Goal: Find specific page/section: Find specific page/section

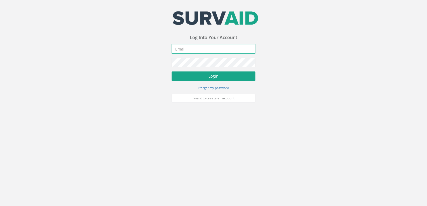
type input "[PERSON_NAME][EMAIL_ADDRESS][DOMAIN_NAME]"
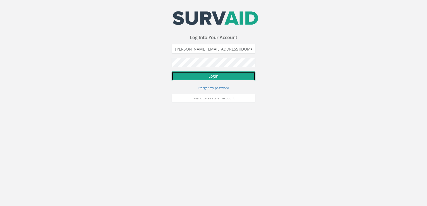
click at [208, 76] on button "Login" at bounding box center [214, 76] width 84 height 9
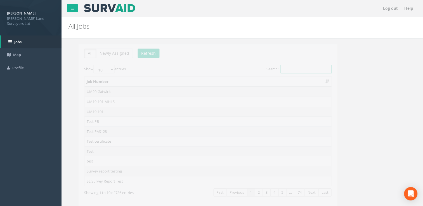
click at [295, 69] on input "Search:" at bounding box center [295, 69] width 51 height 8
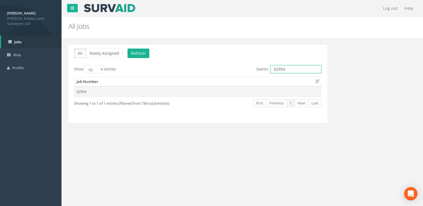
type input "62954"
click at [229, 94] on td "62954" at bounding box center [197, 92] width 247 height 10
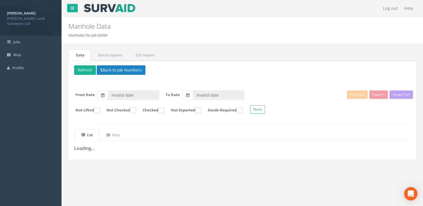
type input "[DATE]"
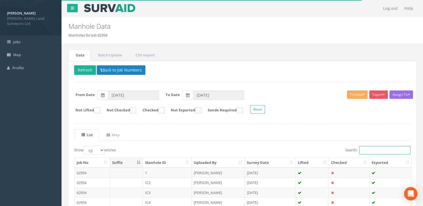
click at [387, 150] on input "Search:" at bounding box center [384, 150] width 51 height 8
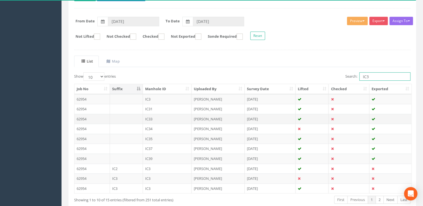
scroll to position [84, 0]
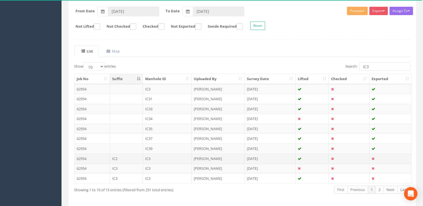
click at [220, 156] on td "[PERSON_NAME]" at bounding box center [217, 159] width 53 height 10
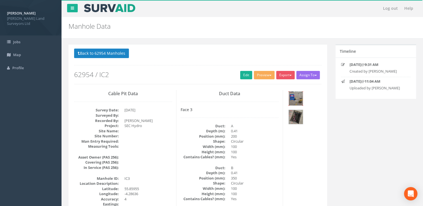
click at [293, 95] on img at bounding box center [296, 99] width 14 height 14
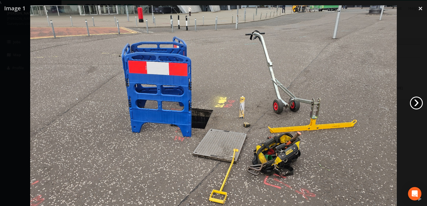
click at [417, 102] on link "›" at bounding box center [416, 103] width 13 height 13
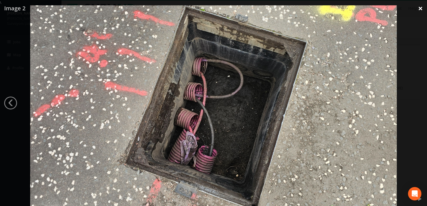
click at [418, 8] on link "×" at bounding box center [420, 8] width 13 height 17
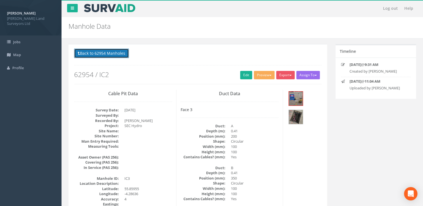
click at [105, 51] on button "Back to 62954 Manholes" at bounding box center [101, 53] width 55 height 9
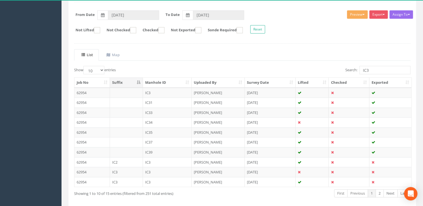
scroll to position [84, 0]
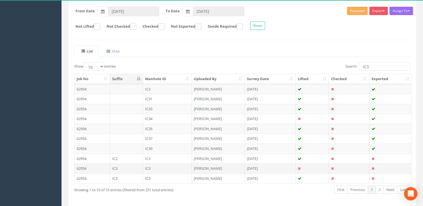
click at [208, 165] on td "[PERSON_NAME]" at bounding box center [217, 168] width 53 height 10
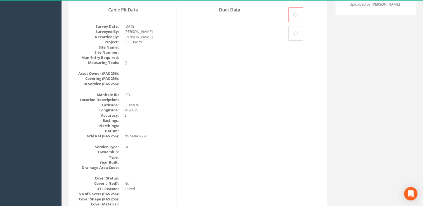
scroll to position [0, 0]
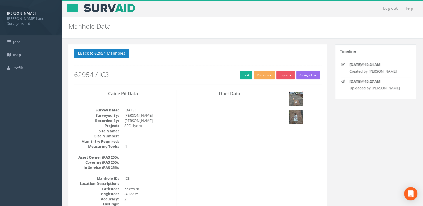
click at [301, 101] on img at bounding box center [296, 99] width 14 height 14
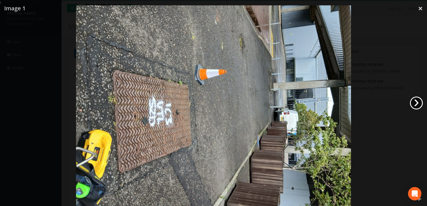
click at [415, 101] on link "›" at bounding box center [416, 103] width 13 height 13
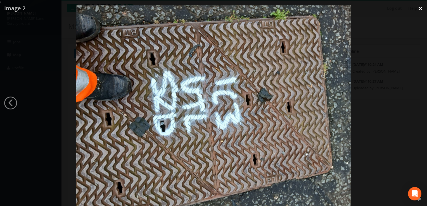
click at [419, 9] on link "×" at bounding box center [420, 8] width 13 height 17
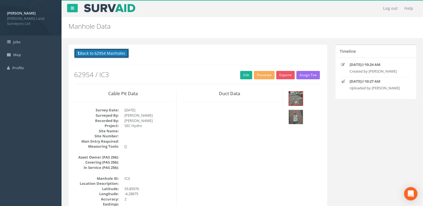
click at [118, 52] on button "Back to 62954 Manholes" at bounding box center [101, 53] width 55 height 9
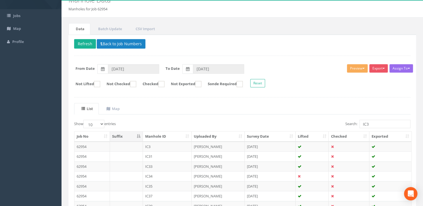
scroll to position [84, 0]
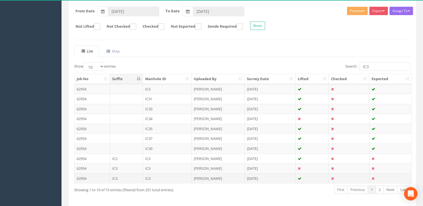
click at [206, 177] on td "[PERSON_NAME]" at bounding box center [217, 178] width 53 height 10
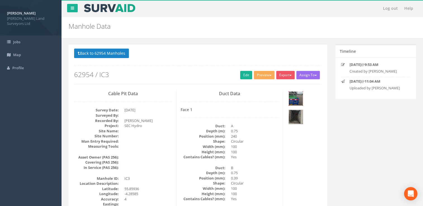
click at [298, 98] on img at bounding box center [296, 99] width 14 height 14
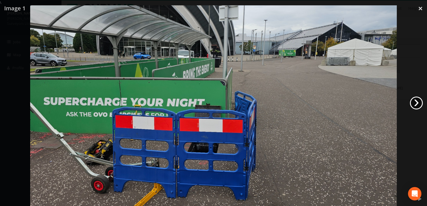
click at [415, 103] on link "›" at bounding box center [416, 103] width 13 height 13
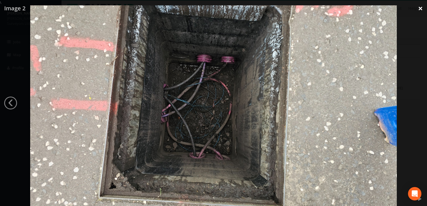
click at [421, 10] on link "×" at bounding box center [420, 8] width 13 height 17
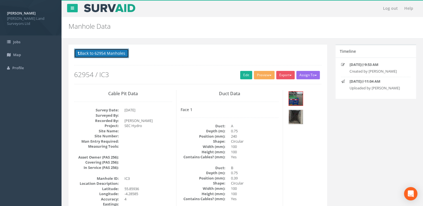
click at [88, 55] on button "Back to 62954 Manholes" at bounding box center [101, 53] width 55 height 9
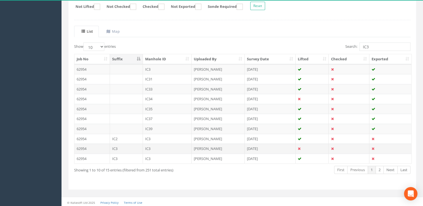
scroll to position [104, 0]
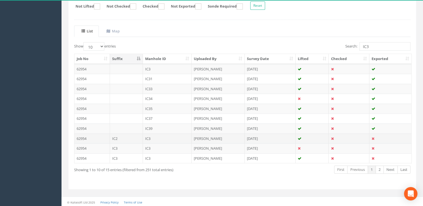
click at [149, 140] on td "IC3" at bounding box center [167, 139] width 49 height 10
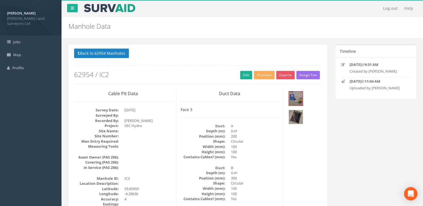
click at [299, 117] on img at bounding box center [296, 117] width 14 height 14
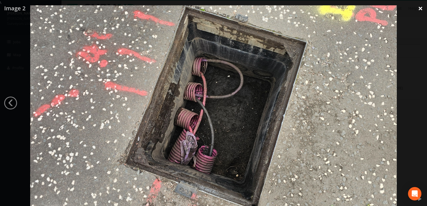
click at [417, 6] on link "×" at bounding box center [420, 8] width 13 height 17
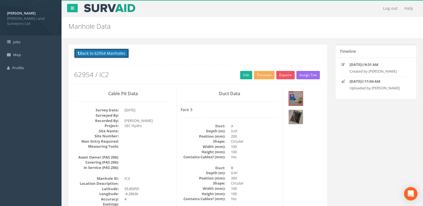
click at [82, 54] on button "Back to 62954 Manholes" at bounding box center [101, 53] width 55 height 9
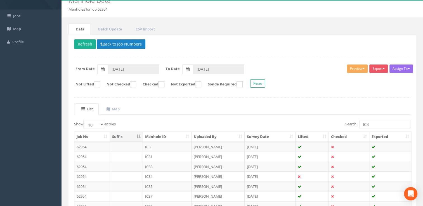
scroll to position [104, 0]
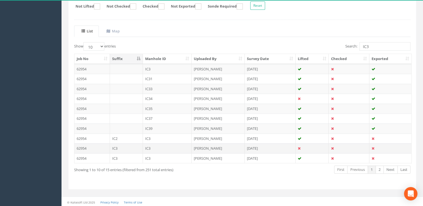
click at [164, 146] on td "IC3" at bounding box center [167, 148] width 49 height 10
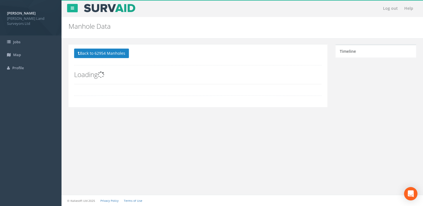
scroll to position [0, 0]
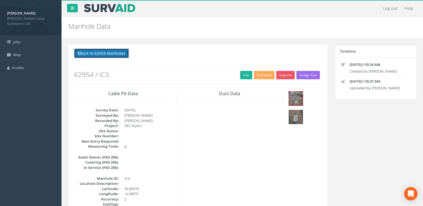
click at [111, 54] on button "Back to 62954 Manholes" at bounding box center [101, 53] width 55 height 9
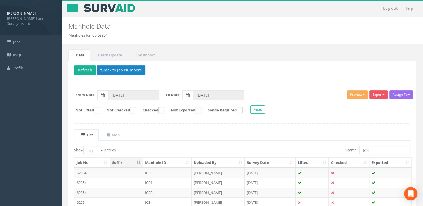
scroll to position [104, 0]
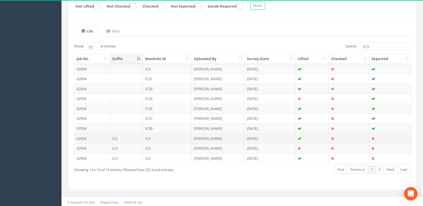
click at [156, 136] on td "IC3" at bounding box center [167, 139] width 49 height 10
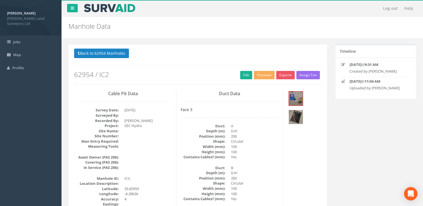
click at [292, 120] on img at bounding box center [296, 117] width 14 height 14
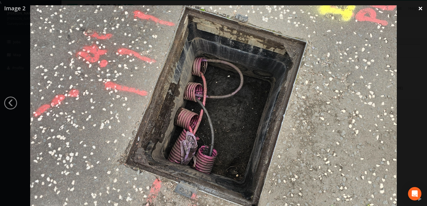
click at [422, 8] on link "×" at bounding box center [420, 8] width 13 height 17
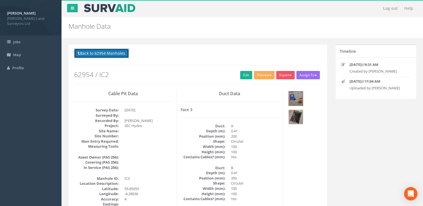
click at [94, 53] on button "Back to 62954 Manholes" at bounding box center [101, 53] width 55 height 9
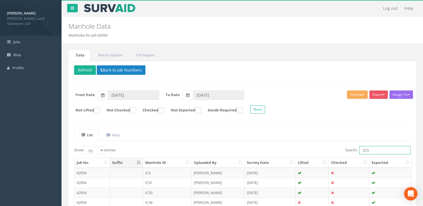
click at [365, 149] on input "IC3" at bounding box center [384, 150] width 51 height 8
click at [369, 150] on input "IC3" at bounding box center [384, 150] width 51 height 8
click at [262, 140] on div "List Map Show 10 25 50 100 entries Search: IC2 Job No Suffix Manhole ID Uploade…" at bounding box center [242, 208] width 336 height 158
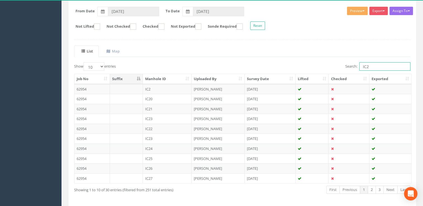
click at [376, 66] on input "IC2" at bounding box center [384, 66] width 51 height 8
click at [381, 186] on link "2" at bounding box center [379, 190] width 8 height 8
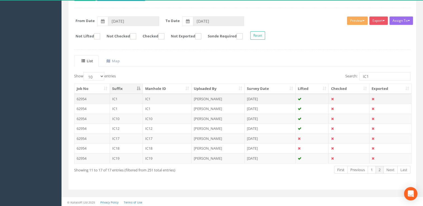
click at [153, 98] on td "IC1" at bounding box center [167, 99] width 49 height 10
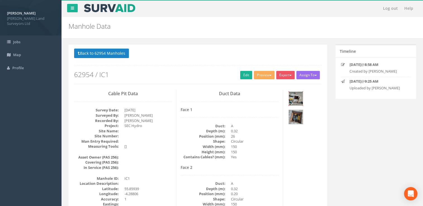
click at [295, 99] on img at bounding box center [296, 99] width 14 height 14
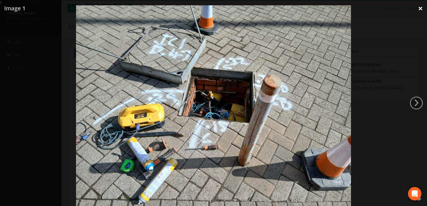
click at [420, 6] on link "×" at bounding box center [420, 8] width 13 height 17
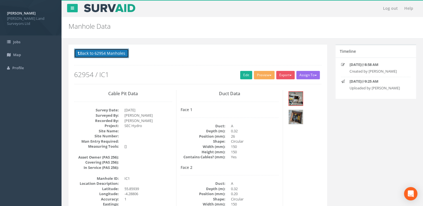
click at [106, 53] on button "Back to 62954 Manholes" at bounding box center [101, 53] width 55 height 9
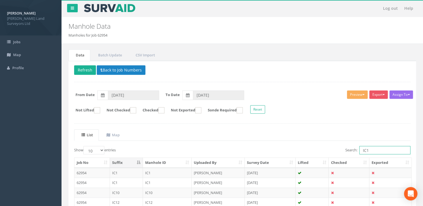
click at [373, 147] on input "IC1" at bounding box center [384, 150] width 51 height 8
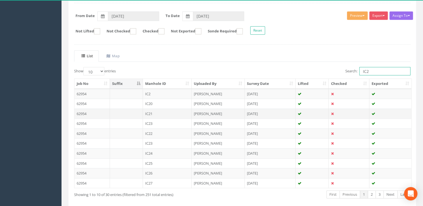
scroll to position [104, 0]
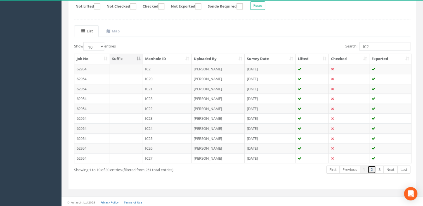
click at [371, 169] on link "2" at bounding box center [371, 170] width 8 height 8
click at [197, 88] on td "[PERSON_NAME]" at bounding box center [217, 89] width 53 height 10
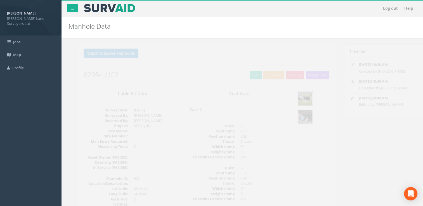
click at [294, 94] on img at bounding box center [296, 99] width 14 height 14
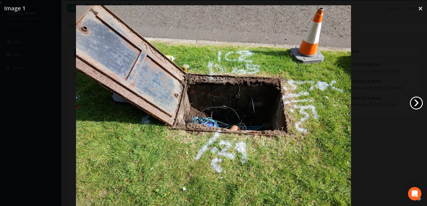
click at [415, 104] on link "›" at bounding box center [416, 103] width 13 height 13
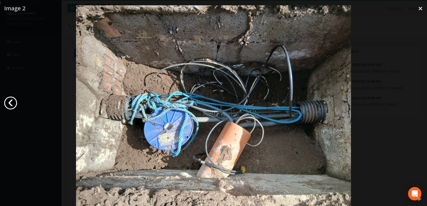
click at [9, 102] on link "‹" at bounding box center [10, 103] width 13 height 13
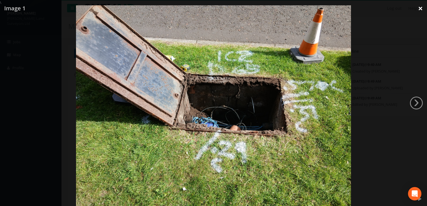
click at [417, 7] on link "×" at bounding box center [420, 8] width 13 height 17
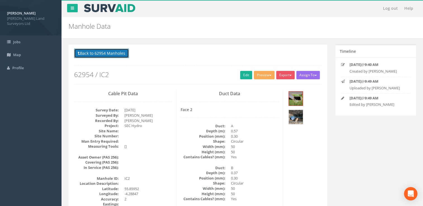
click at [95, 53] on button "Back to 62954 Manholes" at bounding box center [101, 53] width 55 height 9
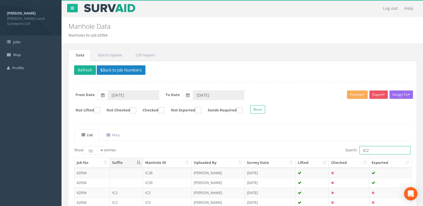
drag, startPoint x: 377, startPoint y: 150, endPoint x: 348, endPoint y: 150, distance: 28.8
click at [348, 150] on label "Search: IC2" at bounding box center [377, 150] width 65 height 8
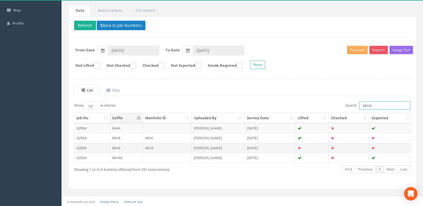
type input "MH4"
click at [204, 144] on td "[PERSON_NAME]" at bounding box center [217, 148] width 53 height 10
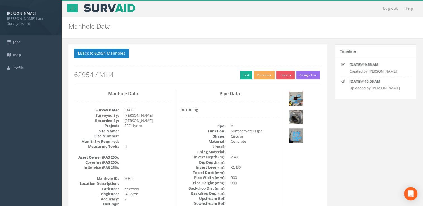
click at [293, 96] on img at bounding box center [296, 99] width 14 height 14
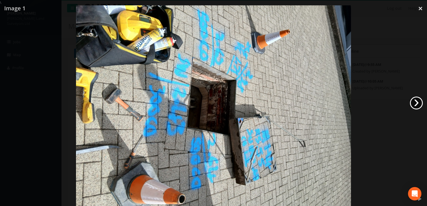
click at [416, 103] on link "›" at bounding box center [416, 103] width 13 height 13
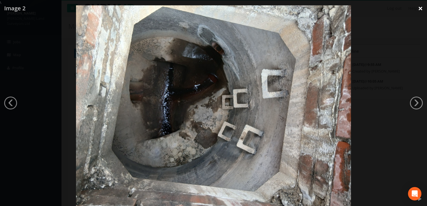
click at [421, 5] on link "×" at bounding box center [420, 8] width 13 height 17
